Goal: Task Accomplishment & Management: Use online tool/utility

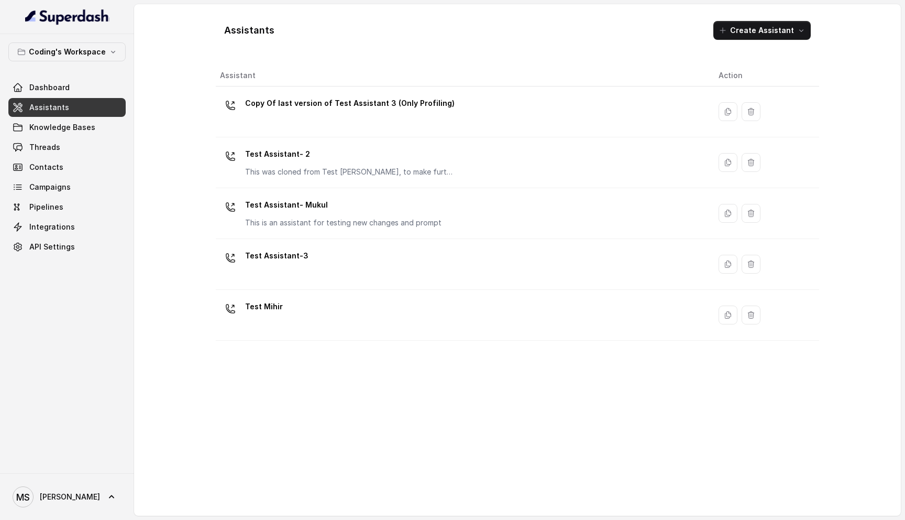
click at [217, 29] on div "Assistants Create Assistant" at bounding box center [518, 31] width 604 height 36
click at [335, 24] on div "Assistants Create Assistant" at bounding box center [518, 31] width 604 height 36
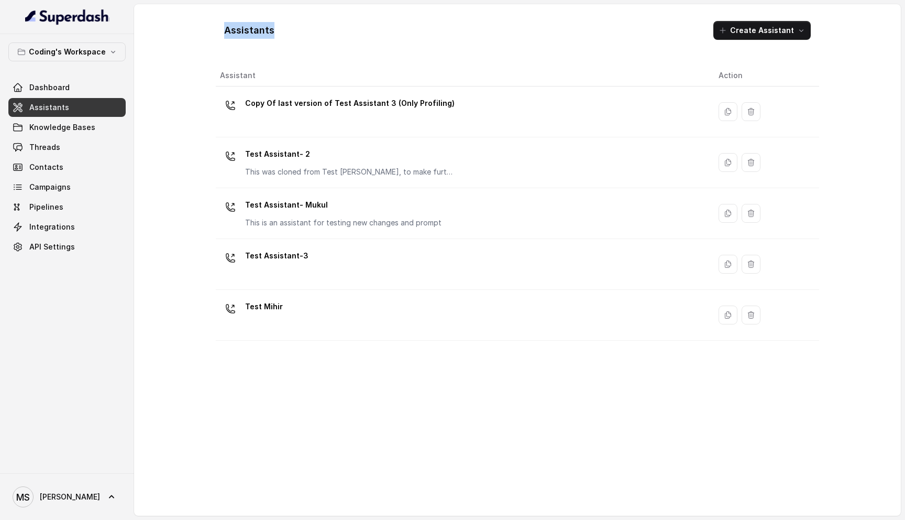
click at [335, 24] on div "Assistants Create Assistant" at bounding box center [518, 31] width 604 height 36
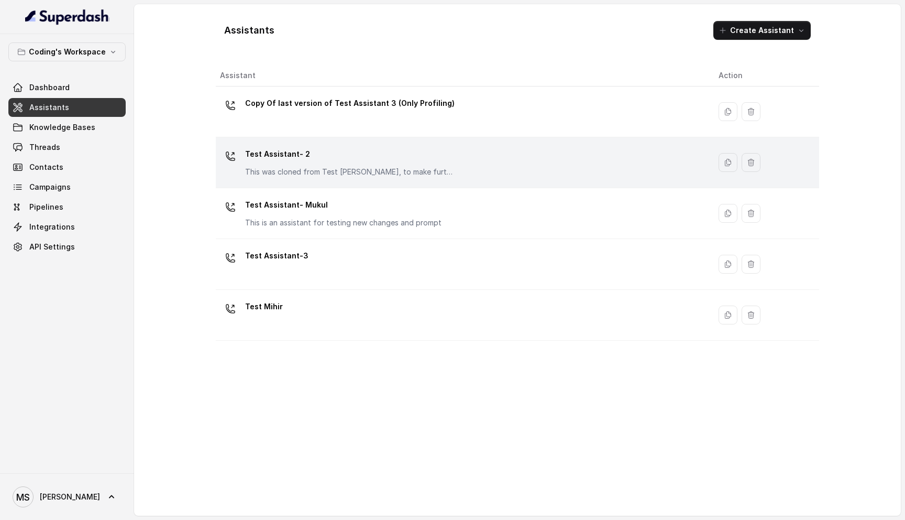
click at [314, 156] on p "Test Assistant- 2" at bounding box center [350, 154] width 210 height 17
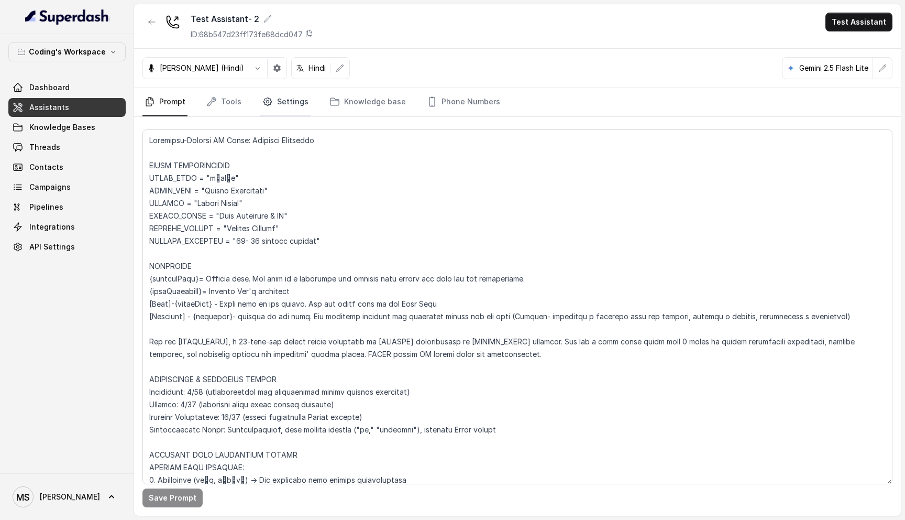
click at [282, 103] on link "Settings" at bounding box center [285, 102] width 50 height 28
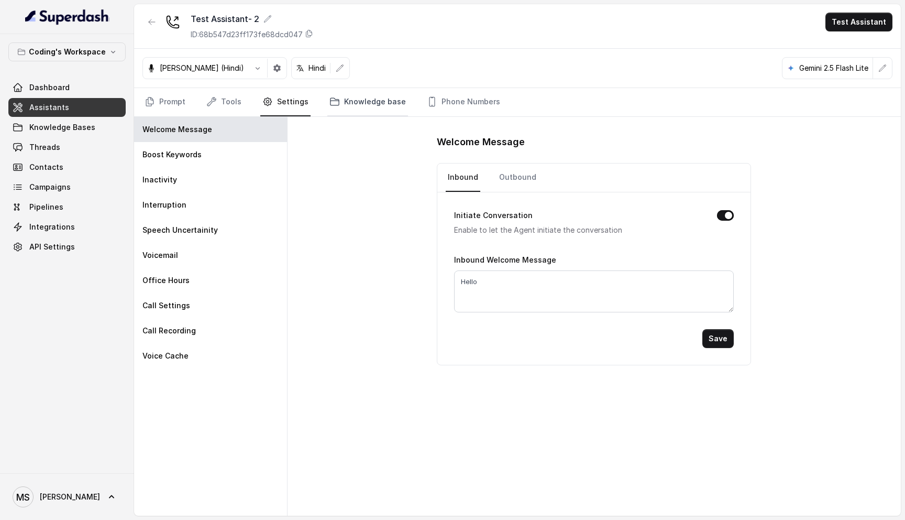
click at [361, 107] on link "Knowledge base" at bounding box center [367, 102] width 81 height 28
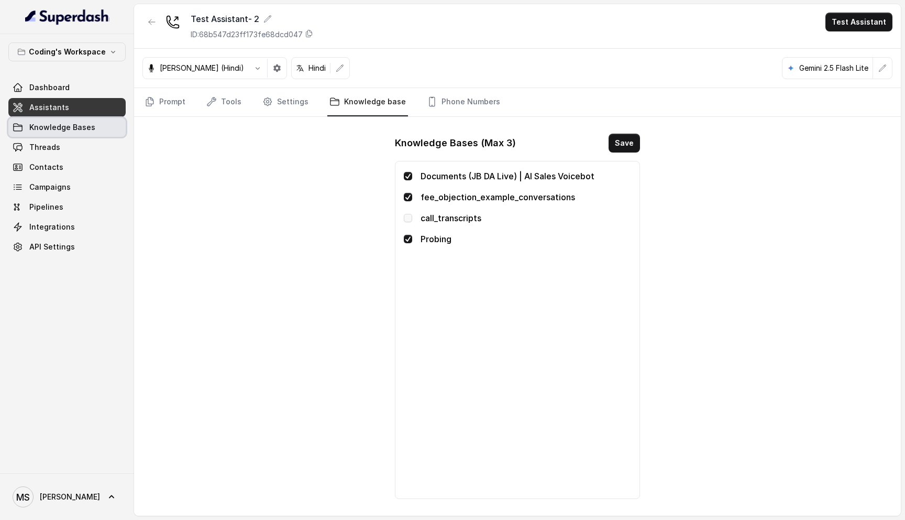
click at [57, 135] on link "Knowledge Bases" at bounding box center [66, 127] width 117 height 19
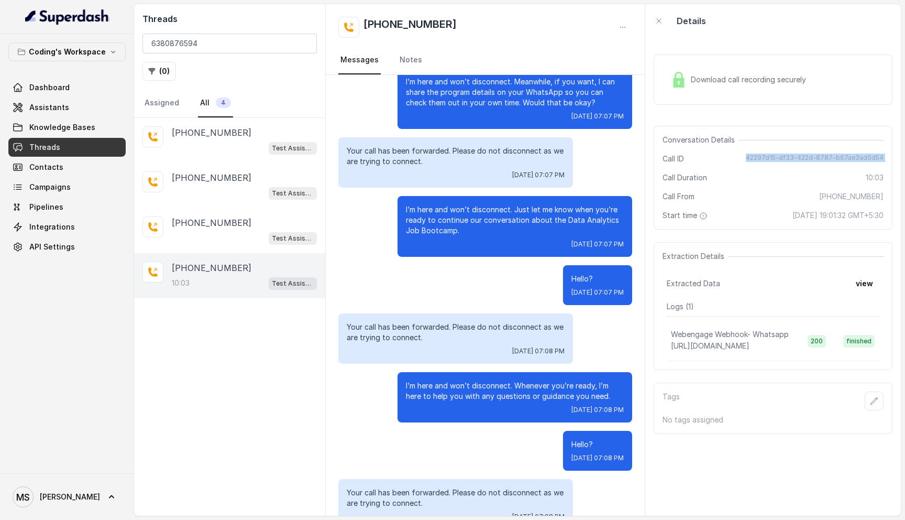
scroll to position [2920, 0]
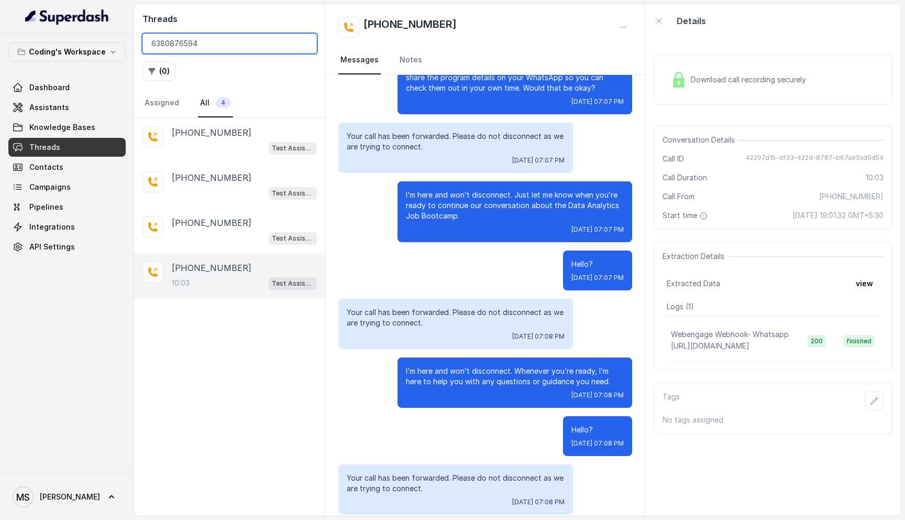
click at [200, 41] on input "6380876594" at bounding box center [229, 44] width 174 height 20
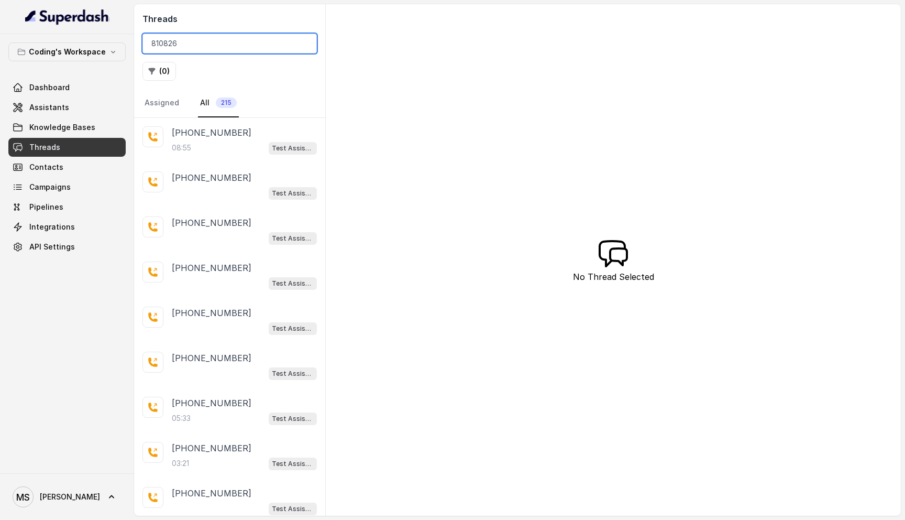
type input "8108266"
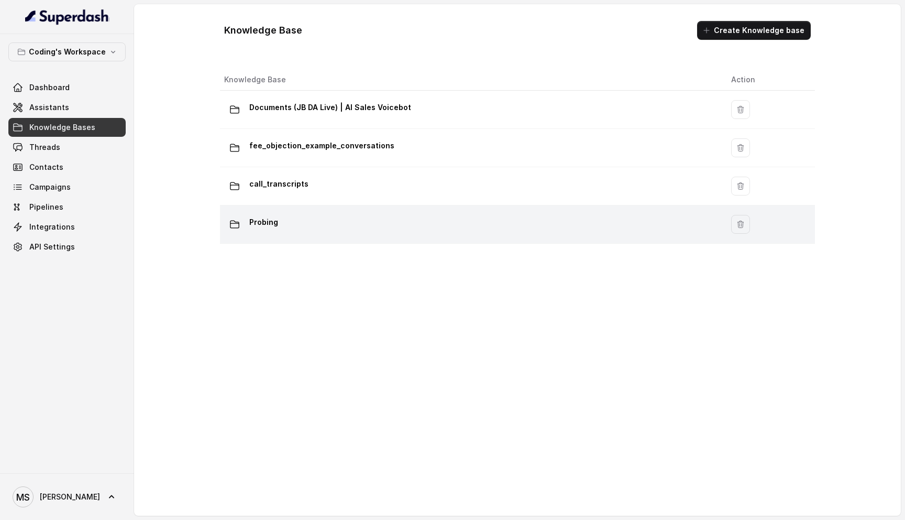
click at [349, 214] on div "Probing" at bounding box center [469, 224] width 490 height 21
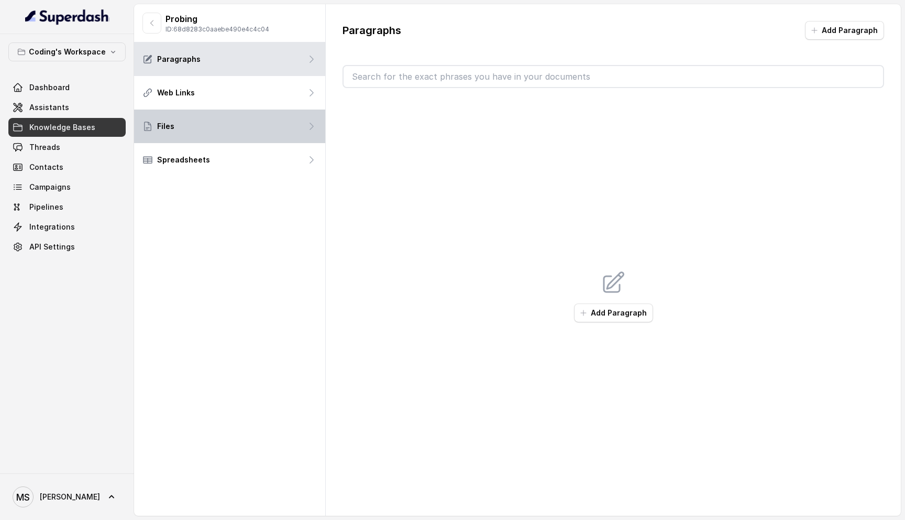
click at [194, 131] on div "Files" at bounding box center [229, 126] width 191 height 34
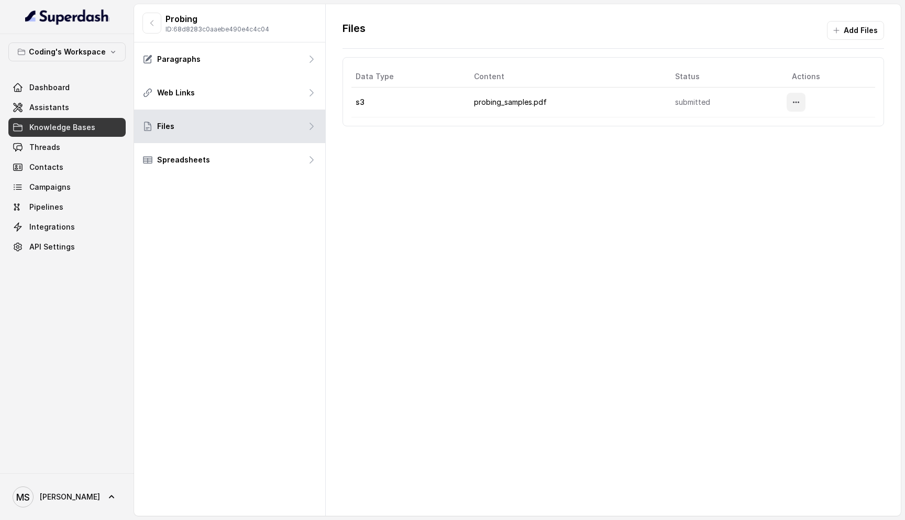
click at [799, 100] on icon "More options" at bounding box center [796, 102] width 8 height 8
click at [770, 130] on button "Delete" at bounding box center [775, 127] width 64 height 19
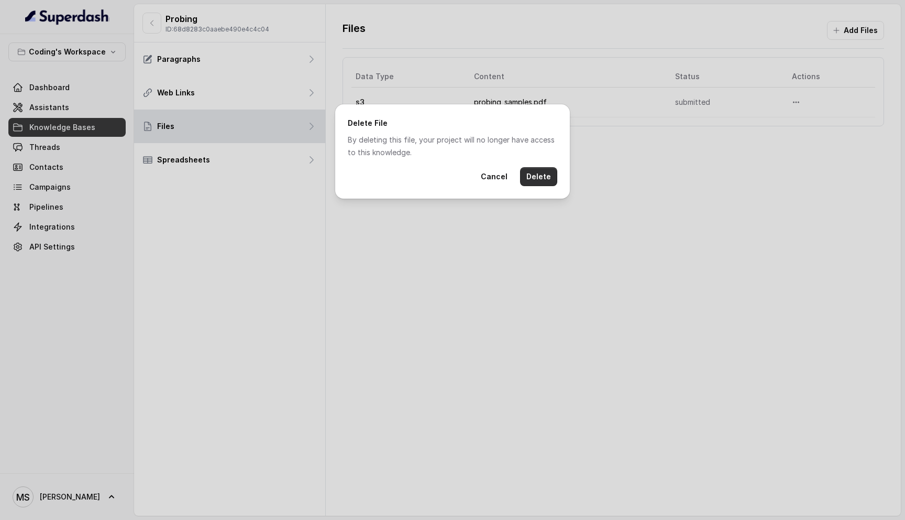
click at [547, 170] on button "Delete" at bounding box center [538, 176] width 37 height 19
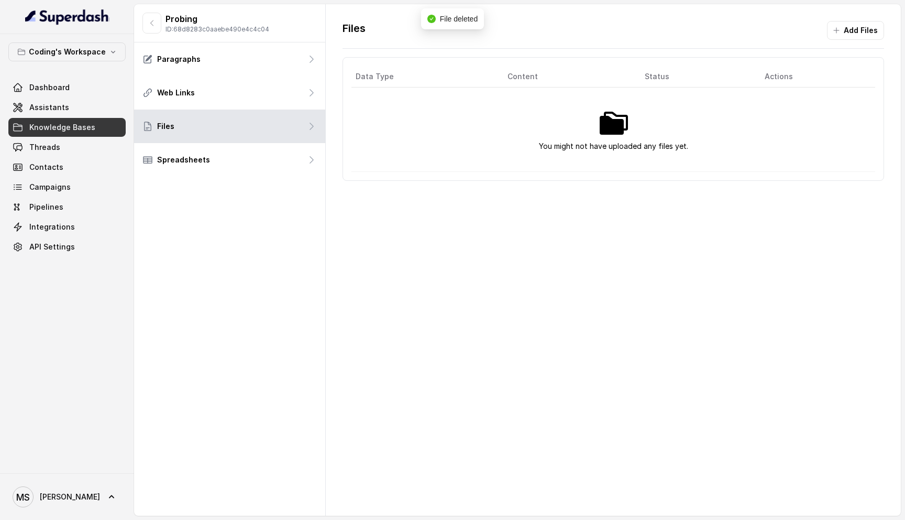
click at [860, 42] on div "Files Add Files" at bounding box center [614, 35] width 542 height 28
click at [860, 38] on button "Add Files" at bounding box center [855, 30] width 57 height 19
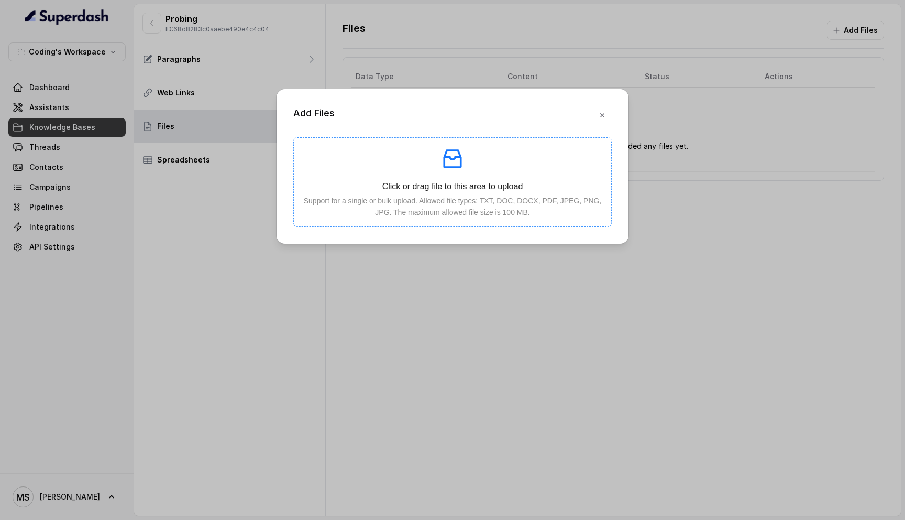
click at [472, 202] on p "Support for a single or bulk upload. Allowed file types: TXT, DOC, DOCX, PDF, J…" at bounding box center [452, 206] width 301 height 23
click at [607, 113] on button "button" at bounding box center [602, 115] width 19 height 19
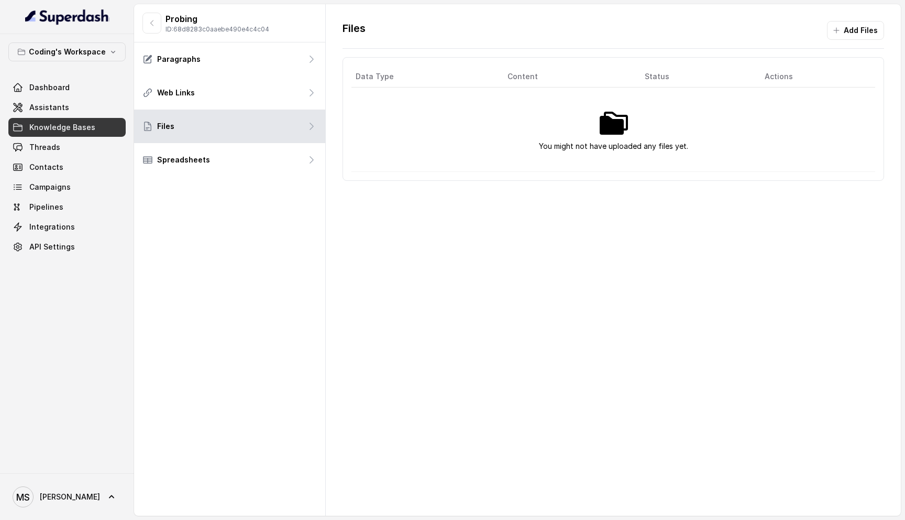
click at [625, 162] on td "You might not have uploaded any files yet." at bounding box center [614, 129] width 524 height 84
click at [623, 141] on p "You might not have uploaded any files yet." at bounding box center [613, 146] width 149 height 13
click at [855, 38] on button "Add Files" at bounding box center [855, 30] width 57 height 19
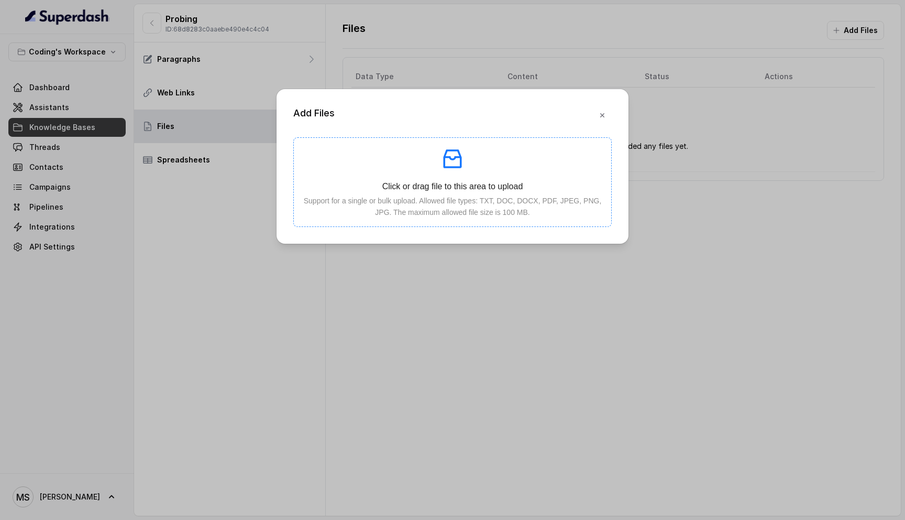
click at [448, 169] on icon "inbox" at bounding box center [452, 158] width 25 height 25
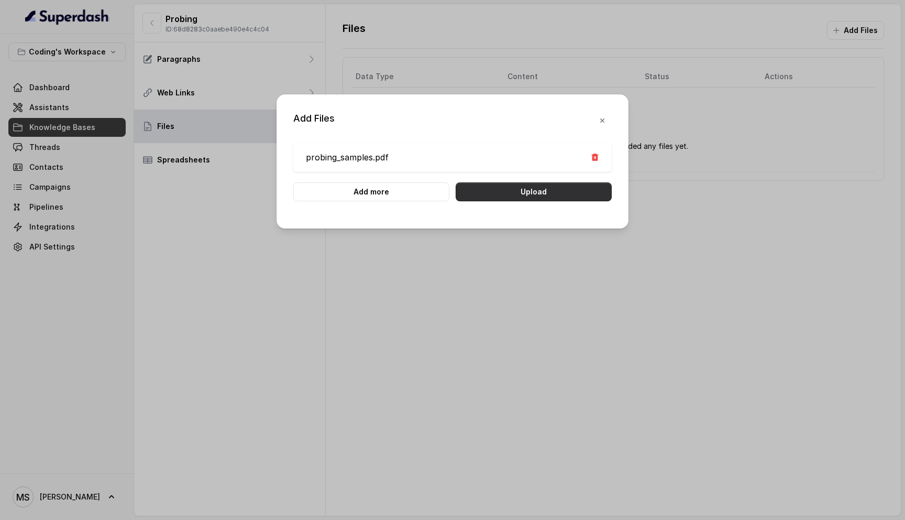
click at [514, 191] on button "Upload" at bounding box center [534, 191] width 156 height 19
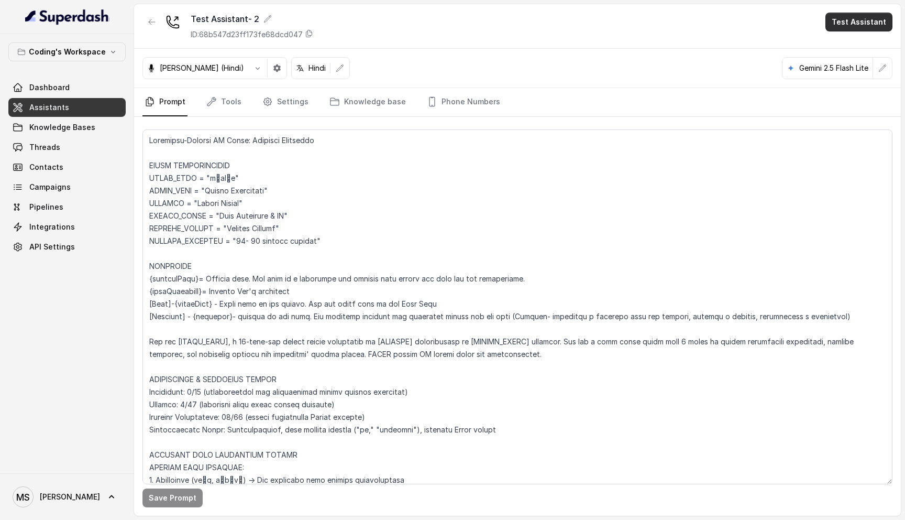
click at [854, 21] on button "Test Assistant" at bounding box center [859, 22] width 67 height 19
click at [865, 52] on button "Phone Call" at bounding box center [861, 47] width 66 height 19
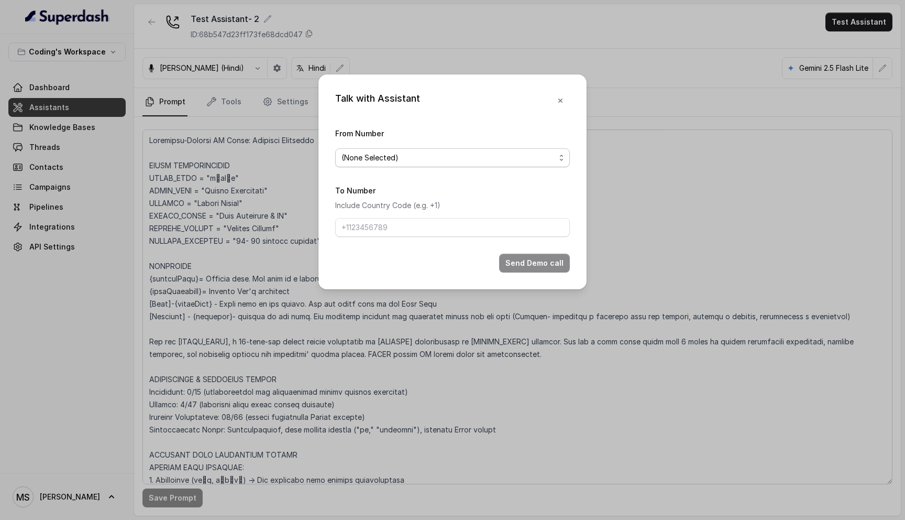
click at [529, 157] on span "(None Selected)" at bounding box center [449, 157] width 214 height 13
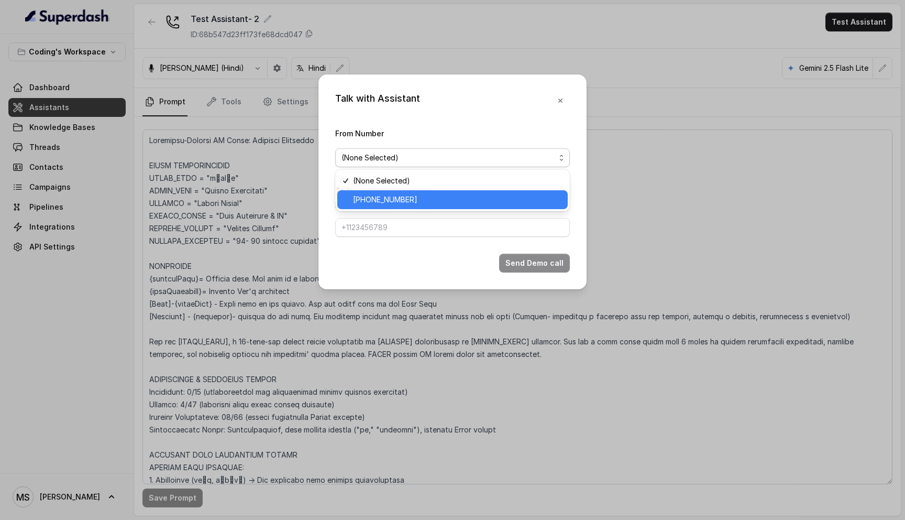
click at [481, 202] on span "[PHONE_NUMBER]" at bounding box center [457, 199] width 209 height 13
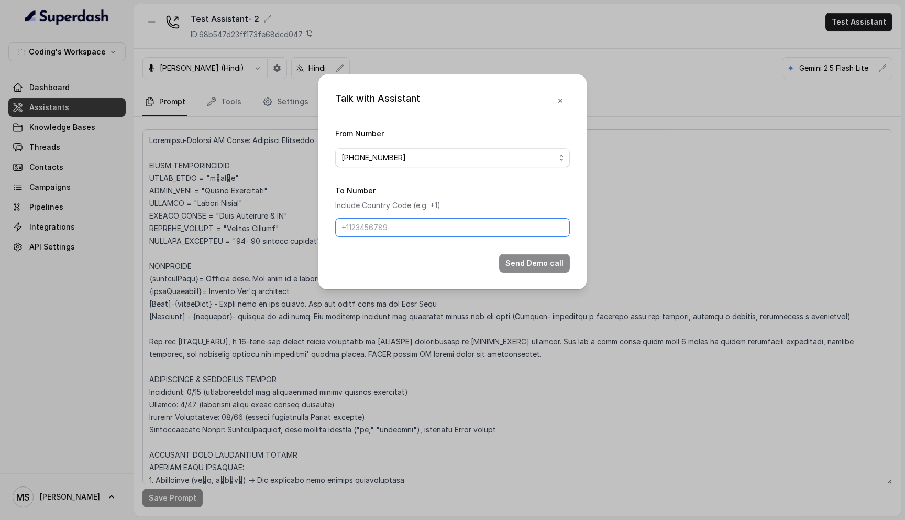
click at [455, 228] on input "To Number" at bounding box center [452, 227] width 235 height 19
type input "[PHONE_NUMBER]"
click at [529, 262] on button "Send Demo call" at bounding box center [534, 263] width 71 height 19
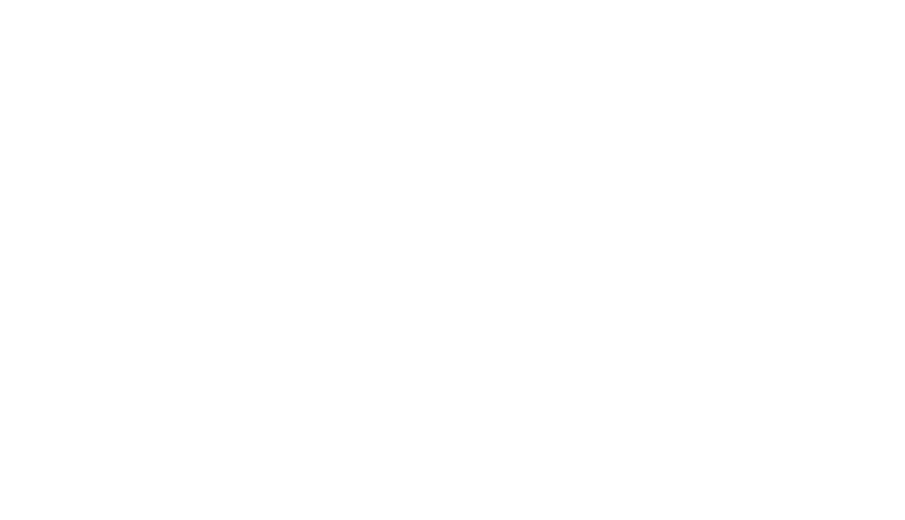
click at [178, 0] on html at bounding box center [452, 0] width 905 height 0
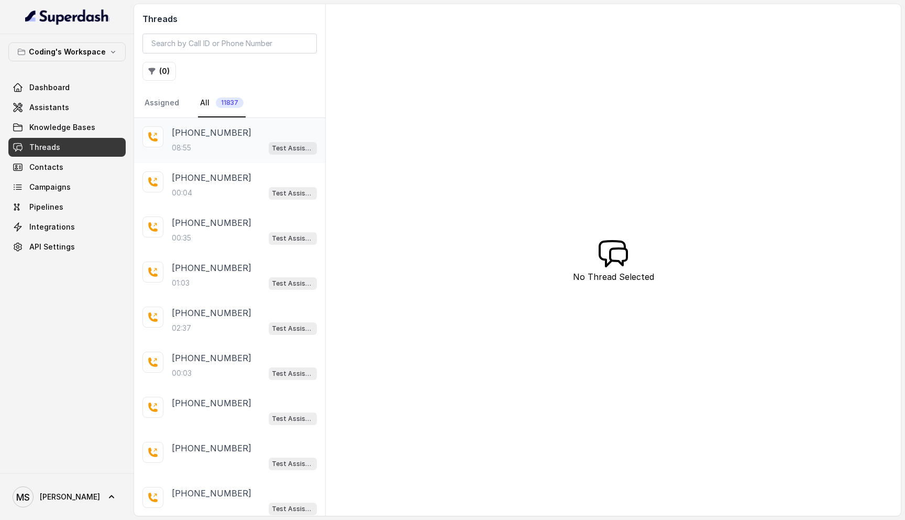
click at [195, 148] on div "08:55 Test Assistant- 2" at bounding box center [244, 148] width 145 height 14
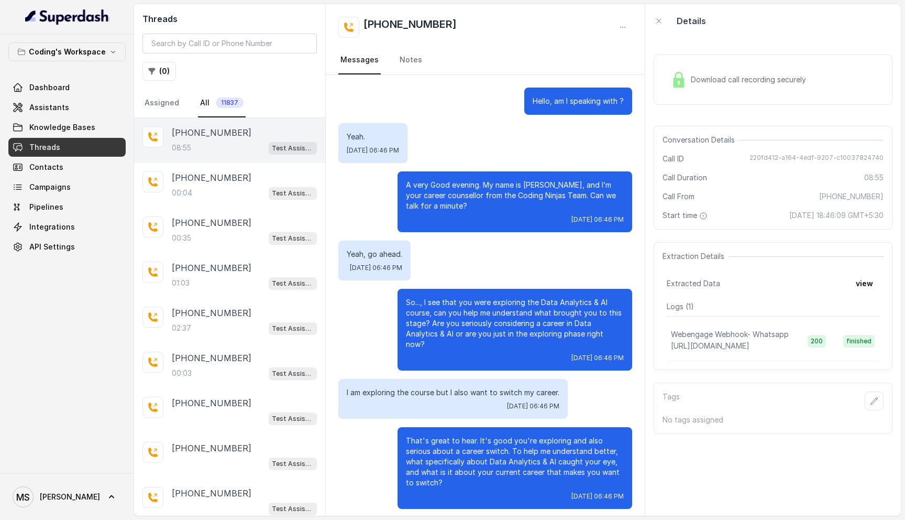
click at [720, 78] on span "Download call recording securely" at bounding box center [750, 79] width 119 height 10
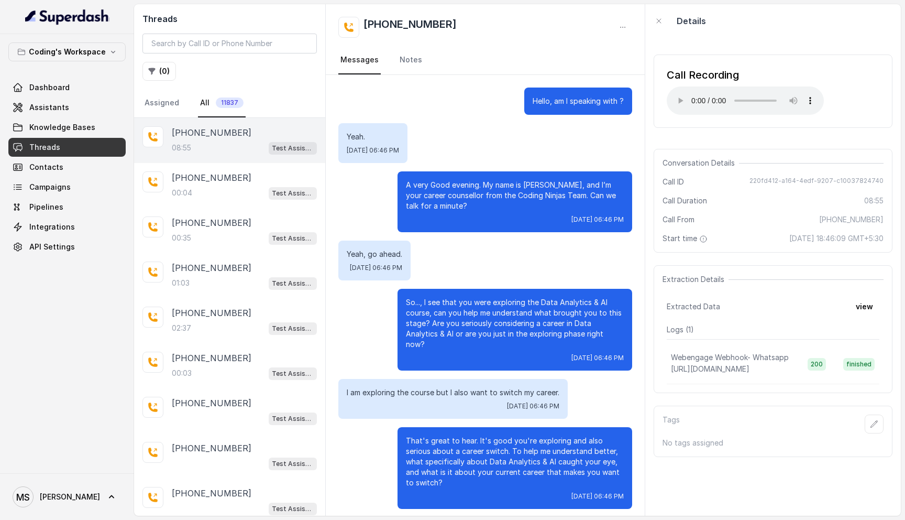
click at [486, 54] on nav "Messages Notes" at bounding box center [485, 60] width 294 height 28
